Goal: Task Accomplishment & Management: Use online tool/utility

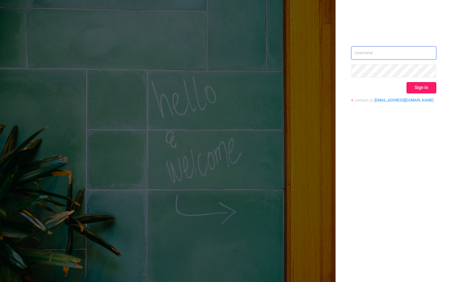
type input "[EMAIL_ADDRESS][DOMAIN_NAME]"
click at [420, 87] on button "Sign in" at bounding box center [421, 87] width 30 height 11
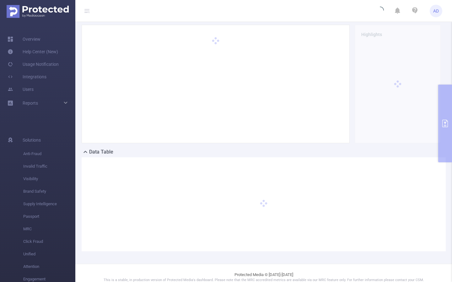
scroll to position [34, 0]
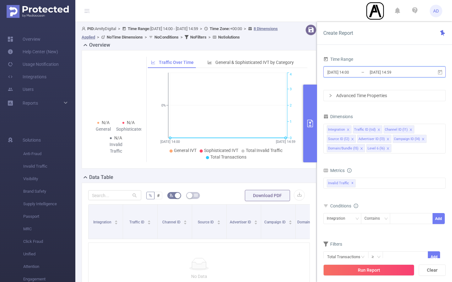
click at [439, 72] on icon at bounding box center [440, 73] width 6 height 6
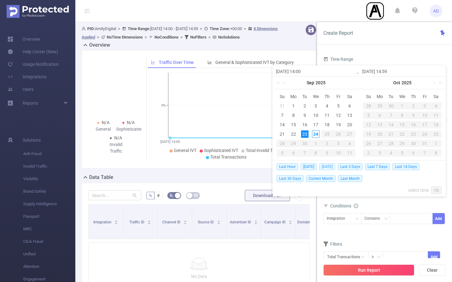
click at [332, 165] on span "[DATE]" at bounding box center [327, 167] width 16 height 7
type input "[DATE] 00:00"
type input "[DATE] 23:59"
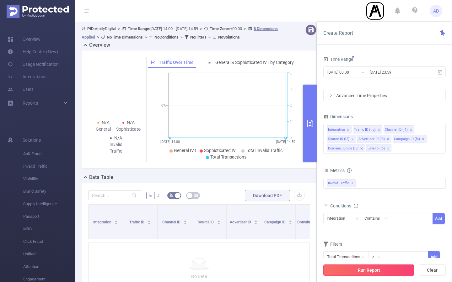
click at [372, 271] on button "Run Report" at bounding box center [368, 270] width 91 height 11
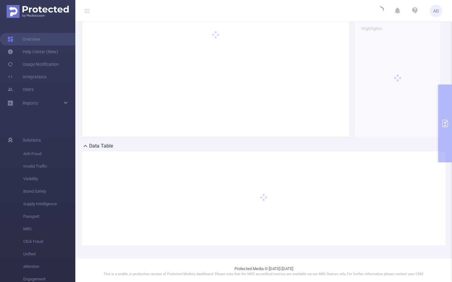
scroll to position [34, 0]
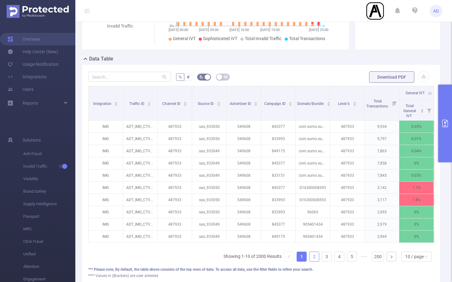
click at [314, 258] on link "2" at bounding box center [313, 256] width 9 height 9
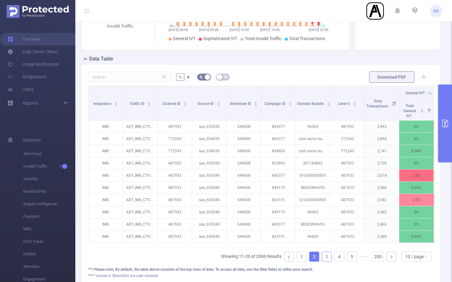
click at [328, 257] on link "3" at bounding box center [326, 256] width 9 height 9
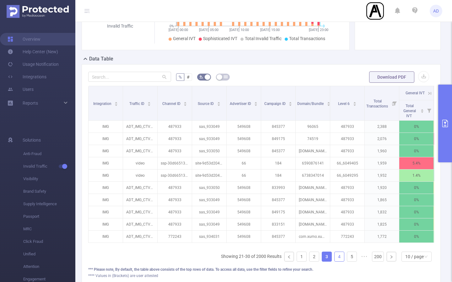
click at [340, 257] on link "4" at bounding box center [339, 256] width 9 height 9
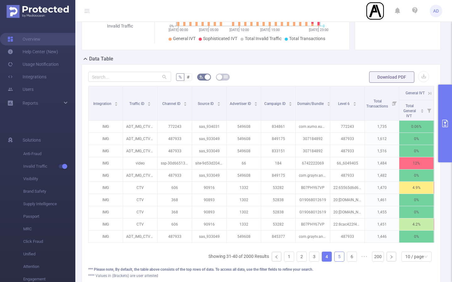
click at [341, 257] on link "5" at bounding box center [339, 256] width 9 height 9
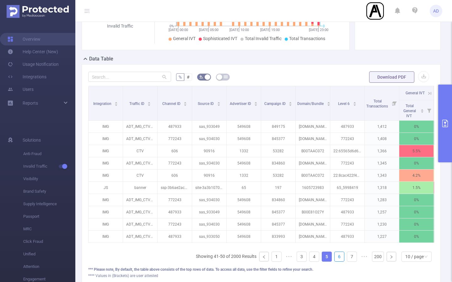
click at [341, 257] on link "6" at bounding box center [339, 256] width 9 height 9
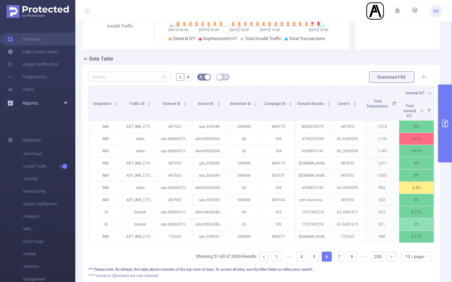
click at [46, 101] on div "Reports" at bounding box center [37, 103] width 75 height 13
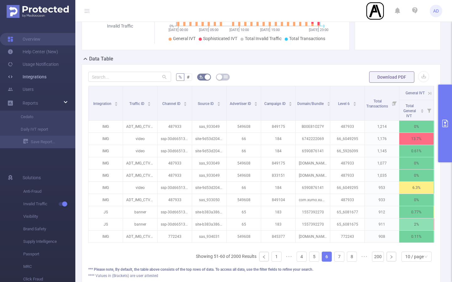
click at [45, 79] on link "Integrations" at bounding box center [27, 77] width 39 height 13
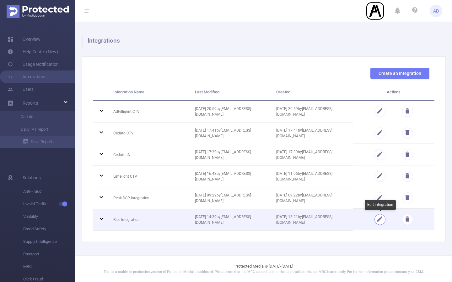
click at [379, 221] on button "button" at bounding box center [379, 219] width 11 height 11
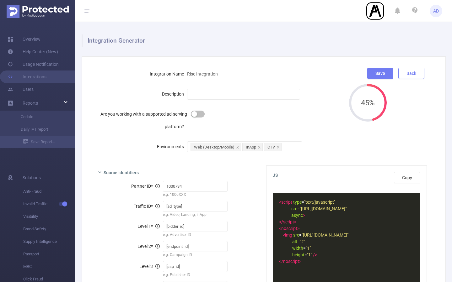
click at [412, 70] on button "Back" at bounding box center [411, 73] width 26 height 11
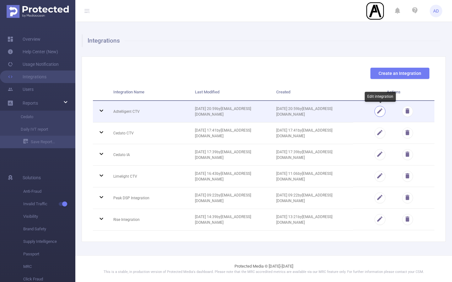
click at [382, 112] on button "button" at bounding box center [379, 111] width 11 height 11
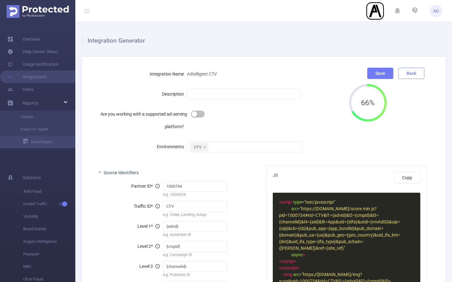
click at [411, 74] on button "Back" at bounding box center [411, 73] width 26 height 11
